Goal: Task Accomplishment & Management: Use online tool/utility

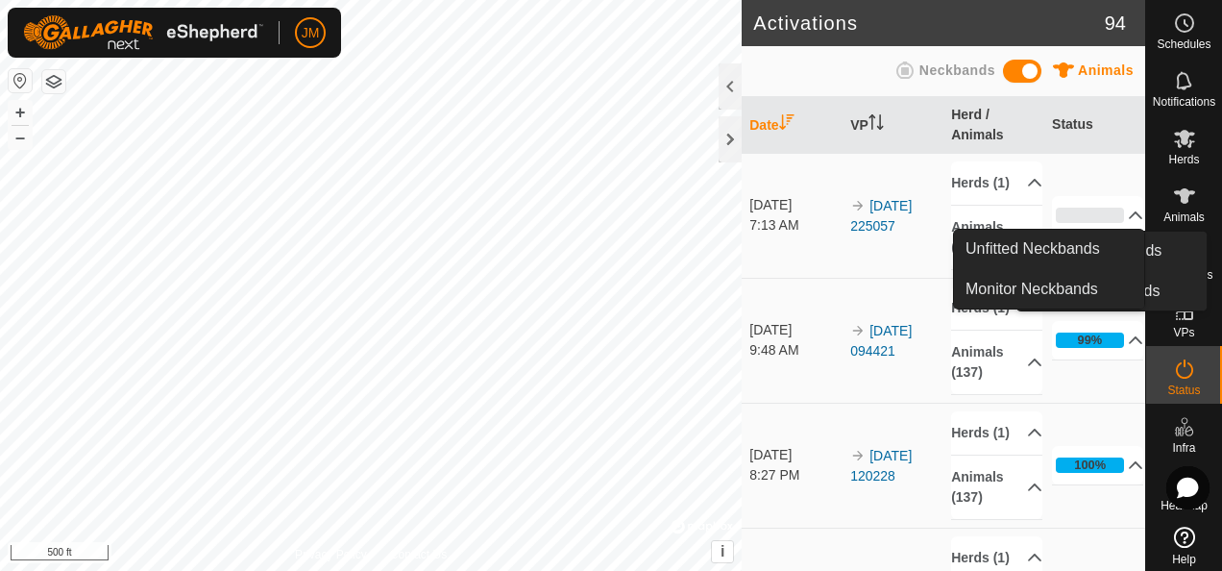
click at [1176, 304] on icon at bounding box center [1184, 311] width 17 height 17
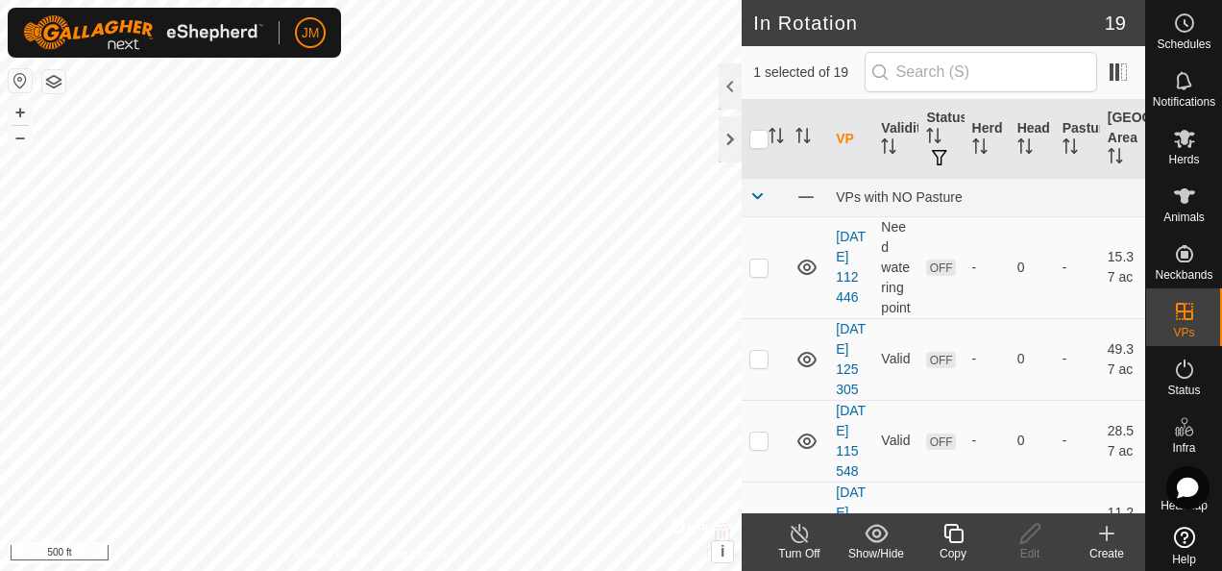
checkbox input "false"
checkbox input "true"
click at [1026, 537] on icon at bounding box center [1031, 533] width 24 height 23
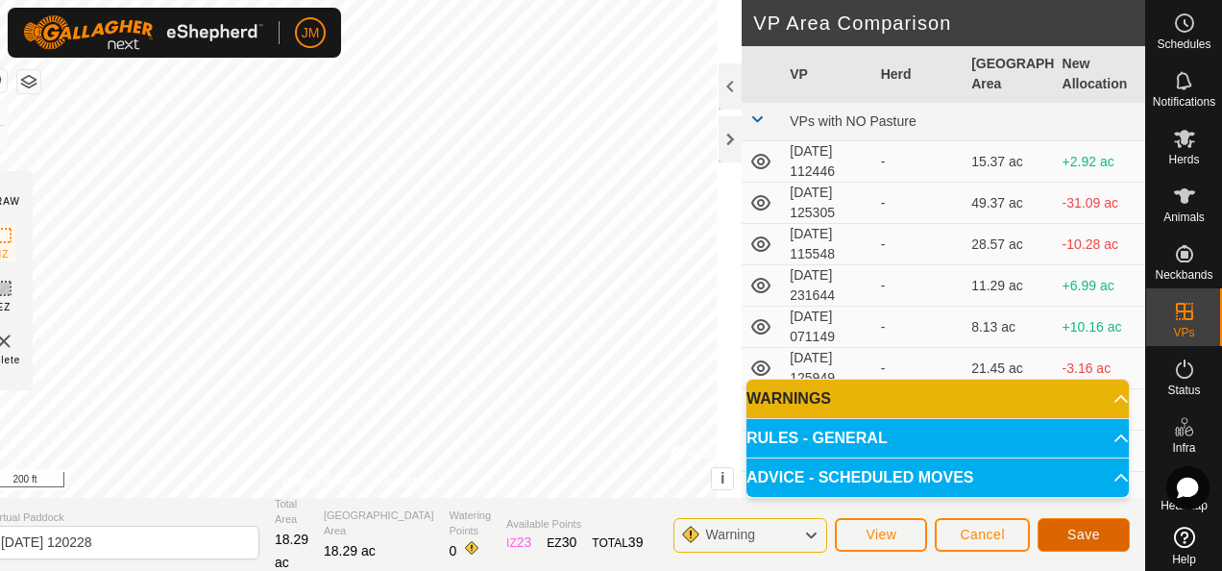
click at [1081, 527] on span "Save" at bounding box center [1084, 534] width 33 height 15
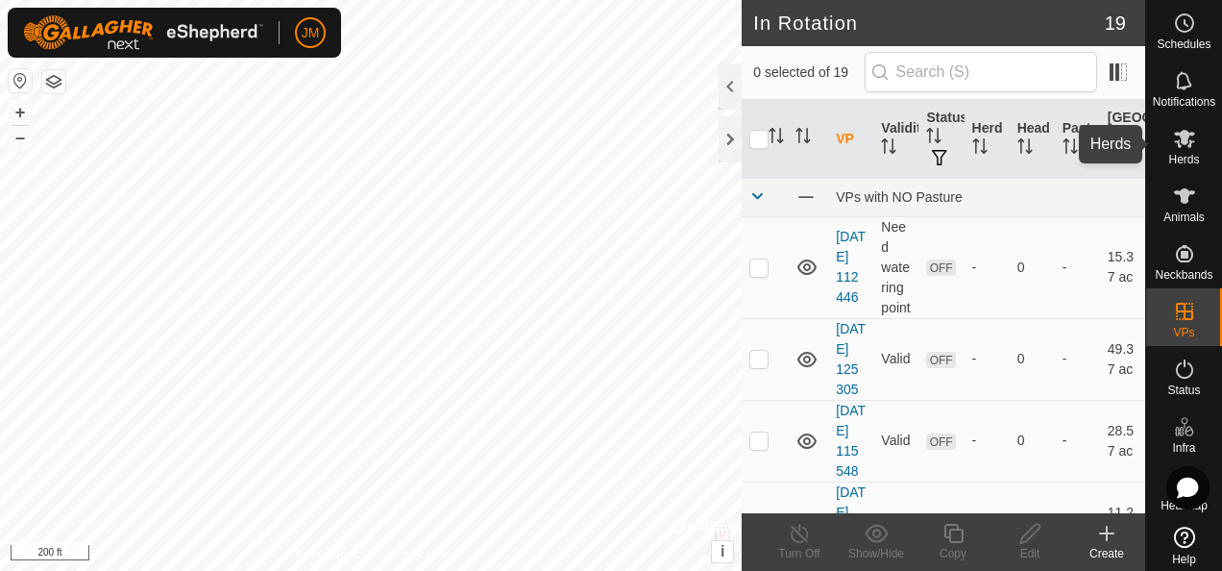
click at [1184, 149] on icon at bounding box center [1184, 138] width 23 height 23
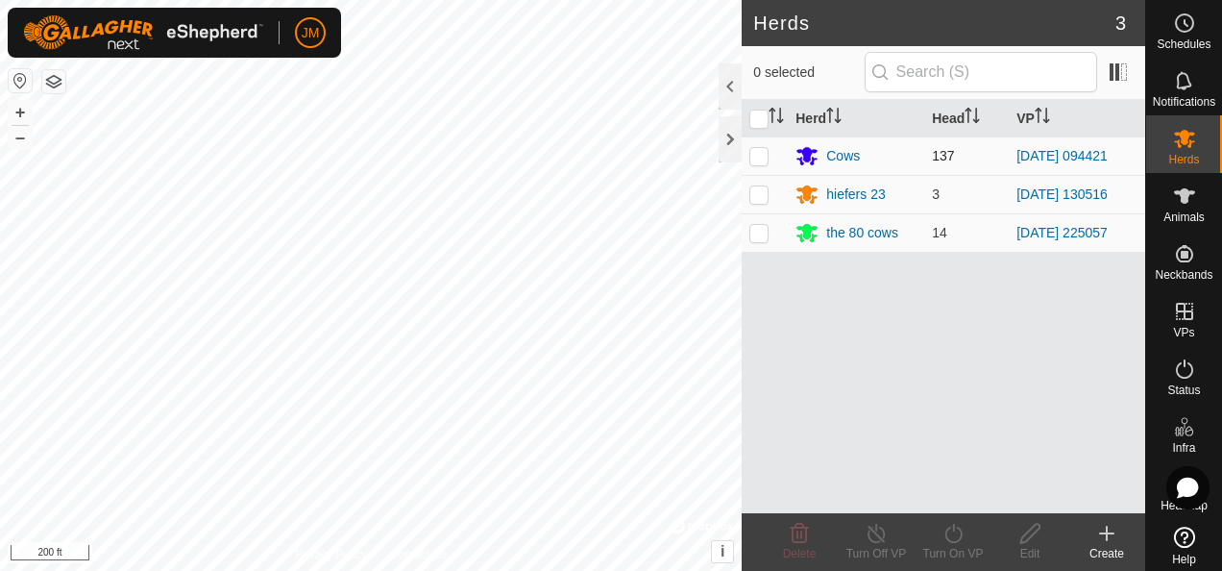
click at [761, 152] on p-checkbox at bounding box center [759, 155] width 19 height 15
checkbox input "true"
click at [960, 528] on icon at bounding box center [954, 533] width 24 height 23
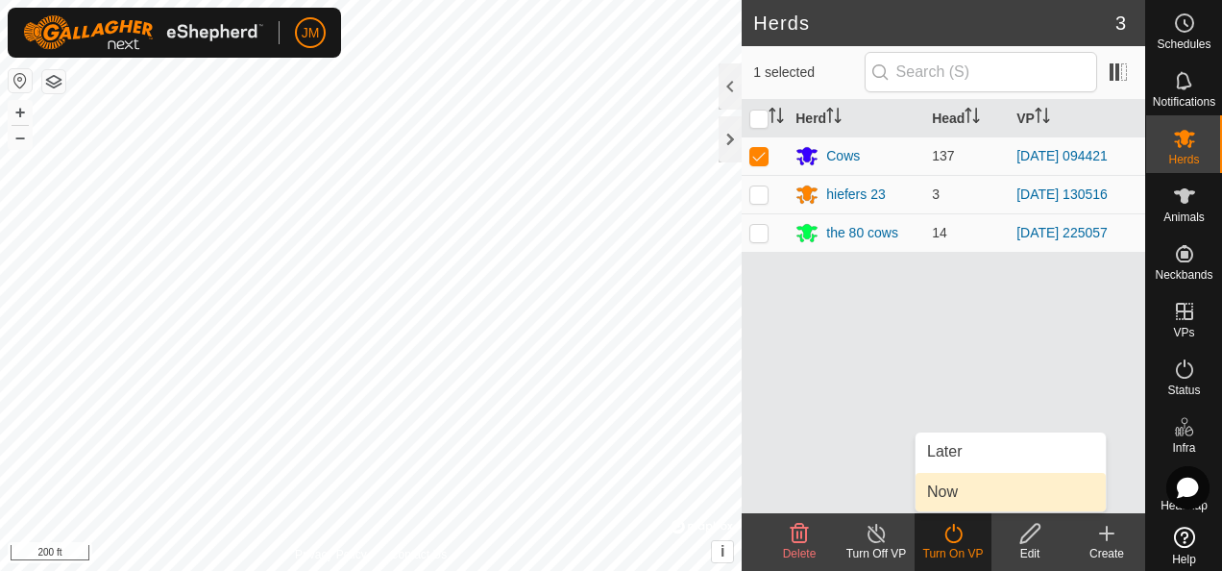
click at [961, 488] on link "Now" at bounding box center [1011, 492] width 190 height 38
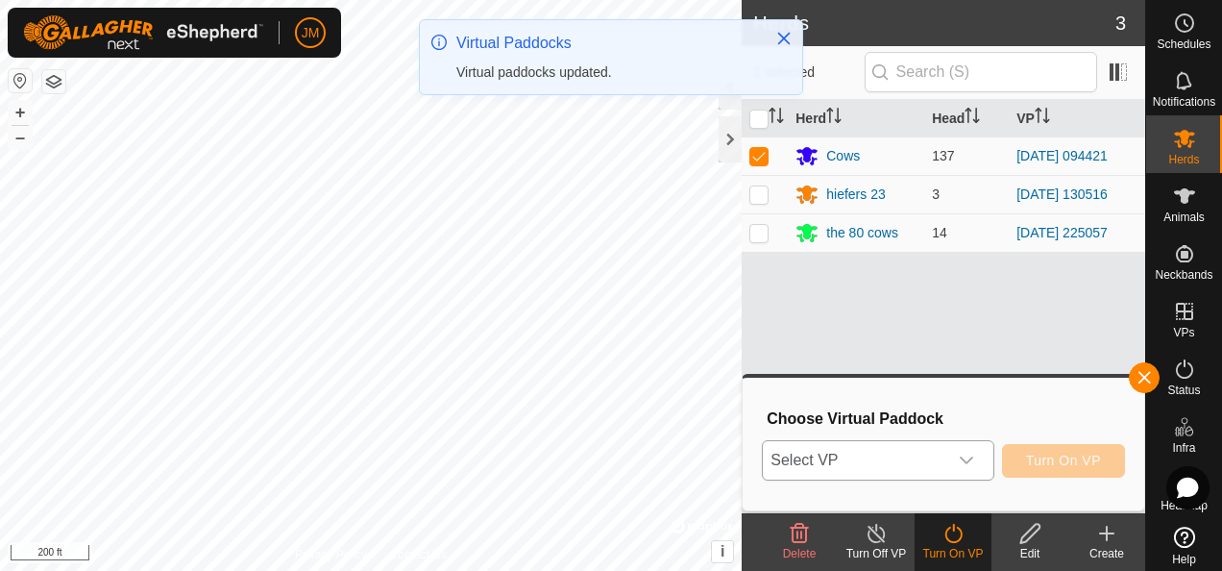
click at [974, 453] on icon "dropdown trigger" at bounding box center [966, 460] width 15 height 15
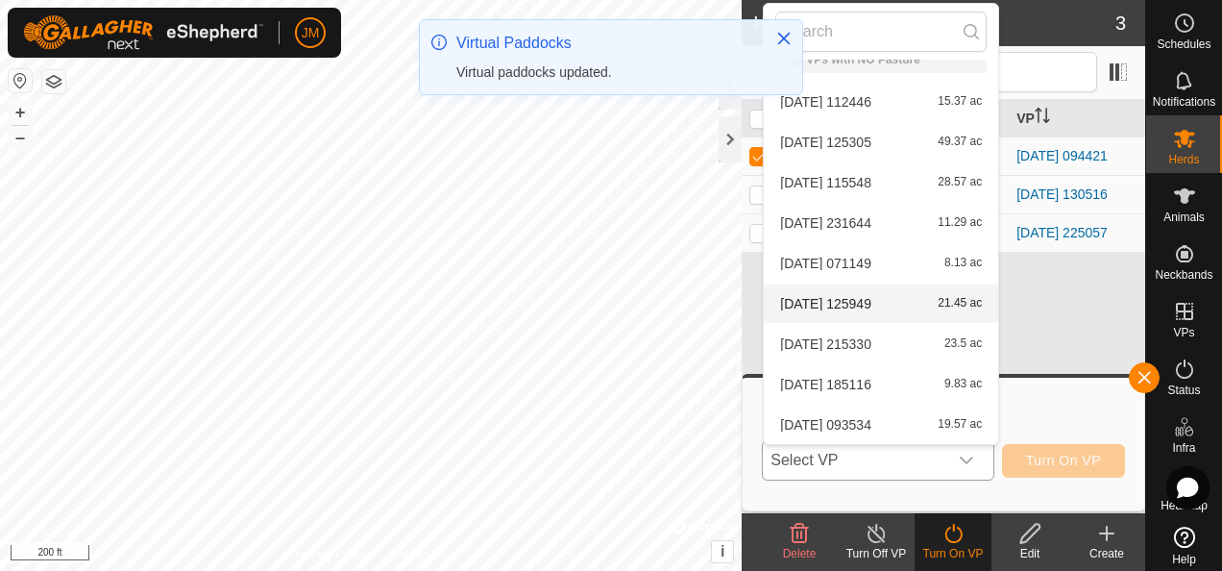
scroll to position [425, 0]
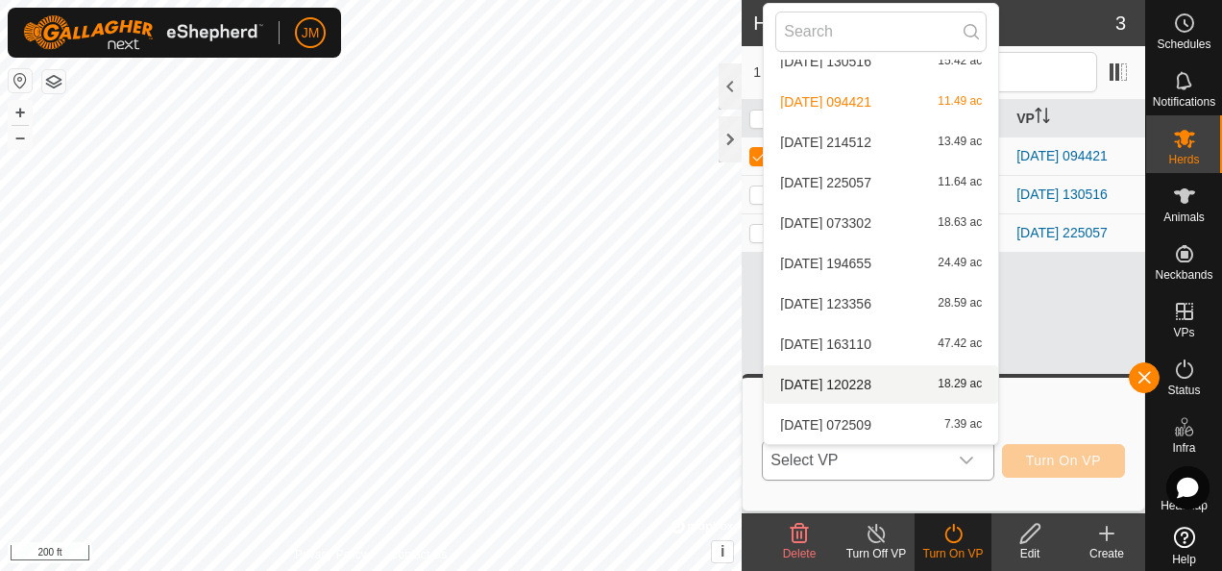
click at [857, 386] on li "[DATE] [DATE] 18.29 ac" at bounding box center [881, 384] width 234 height 38
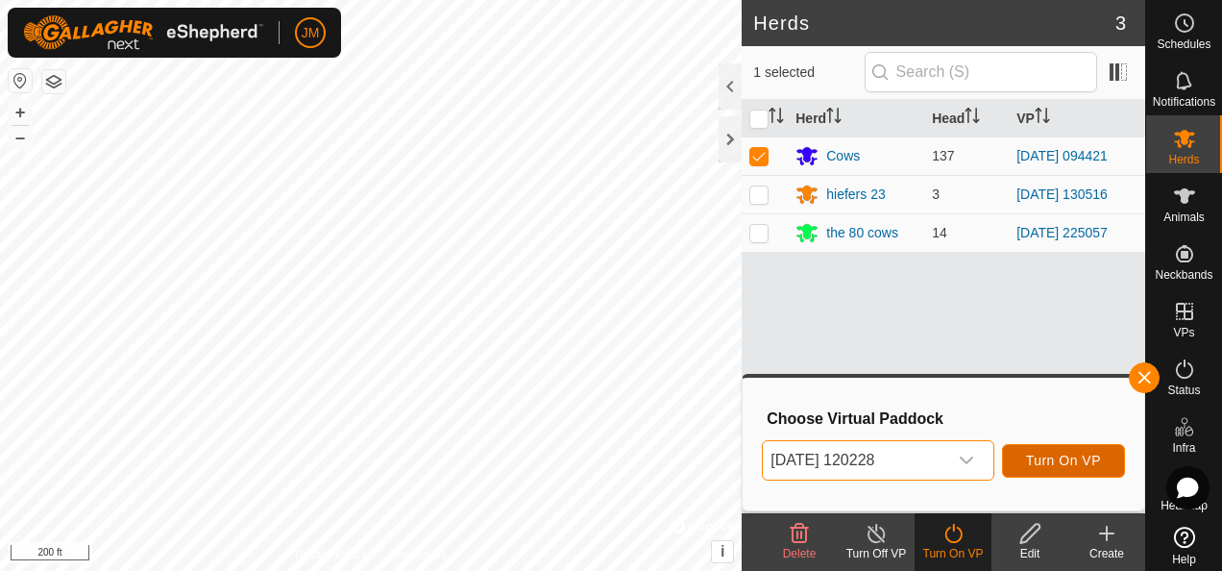
click at [1067, 461] on span "Turn On VP" at bounding box center [1063, 460] width 75 height 15
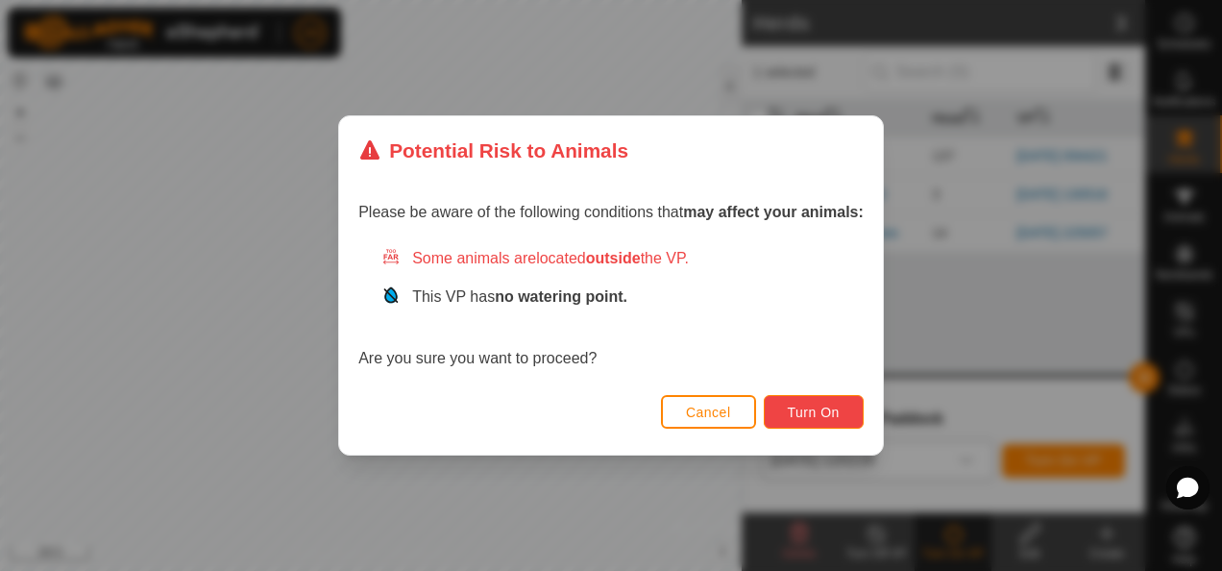
click at [814, 410] on span "Turn On" at bounding box center [814, 412] width 52 height 15
